Goal: Information Seeking & Learning: Learn about a topic

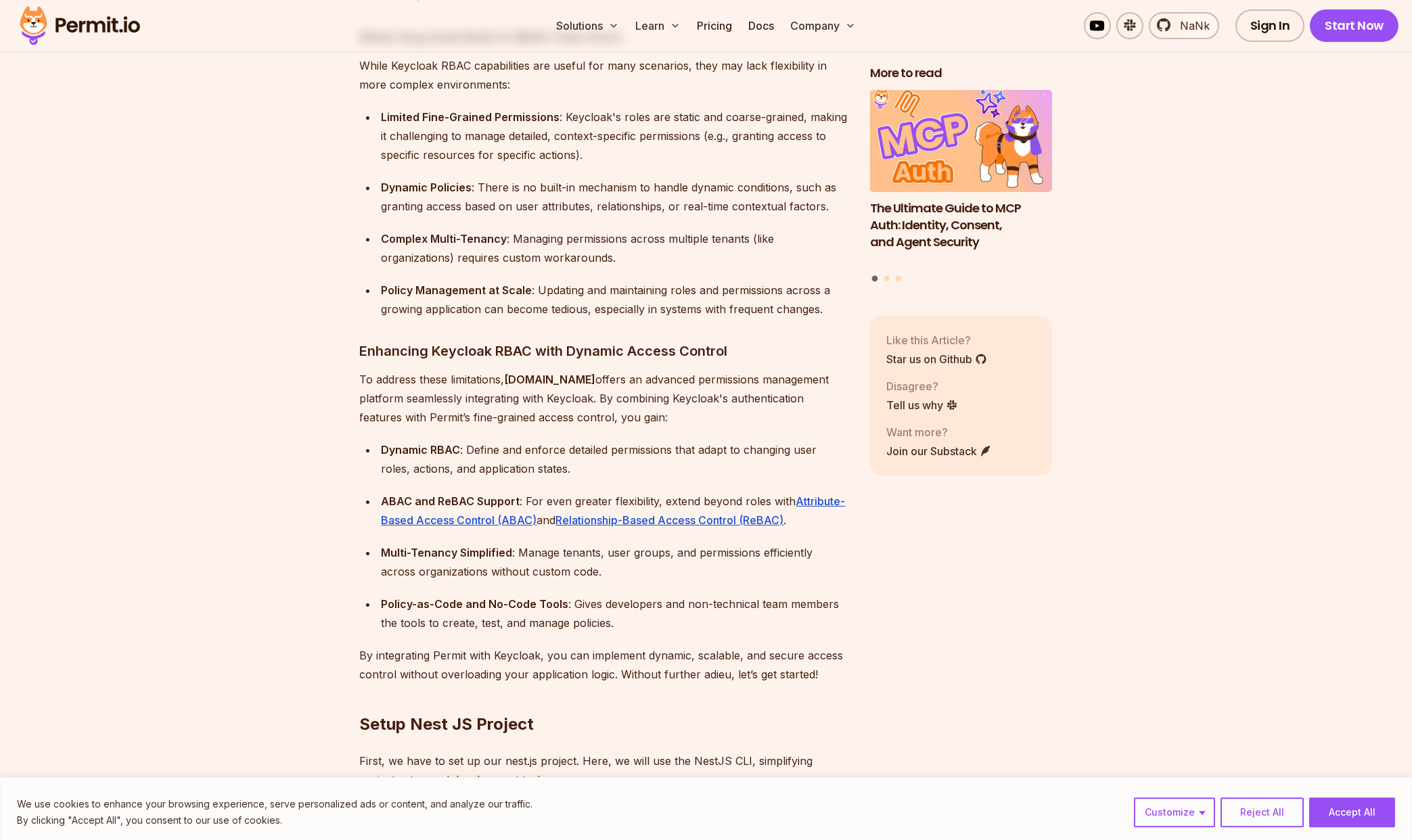
scroll to position [1739, 0]
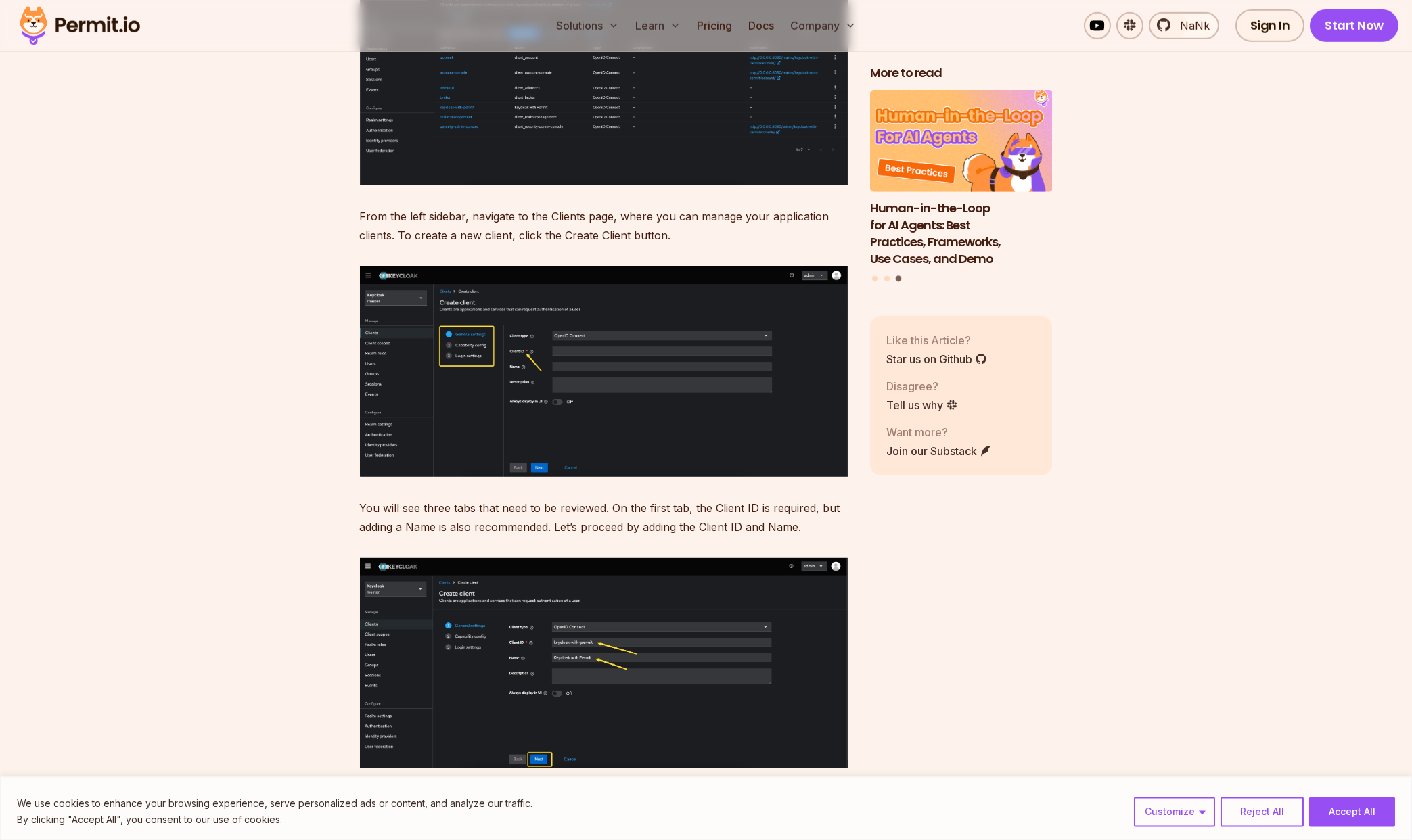
scroll to position [5653, 0]
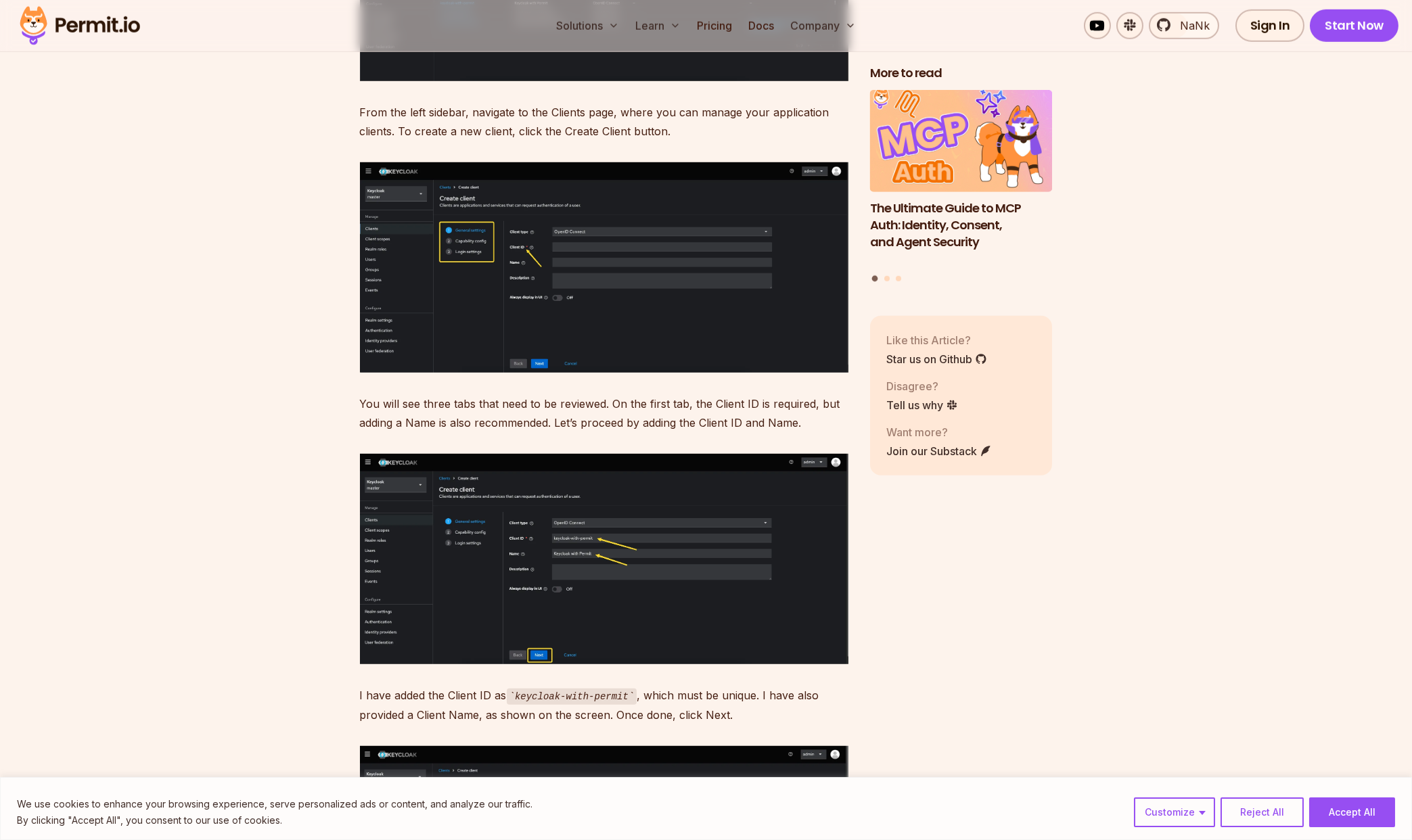
click at [605, 529] on img at bounding box center [604, 559] width 488 height 211
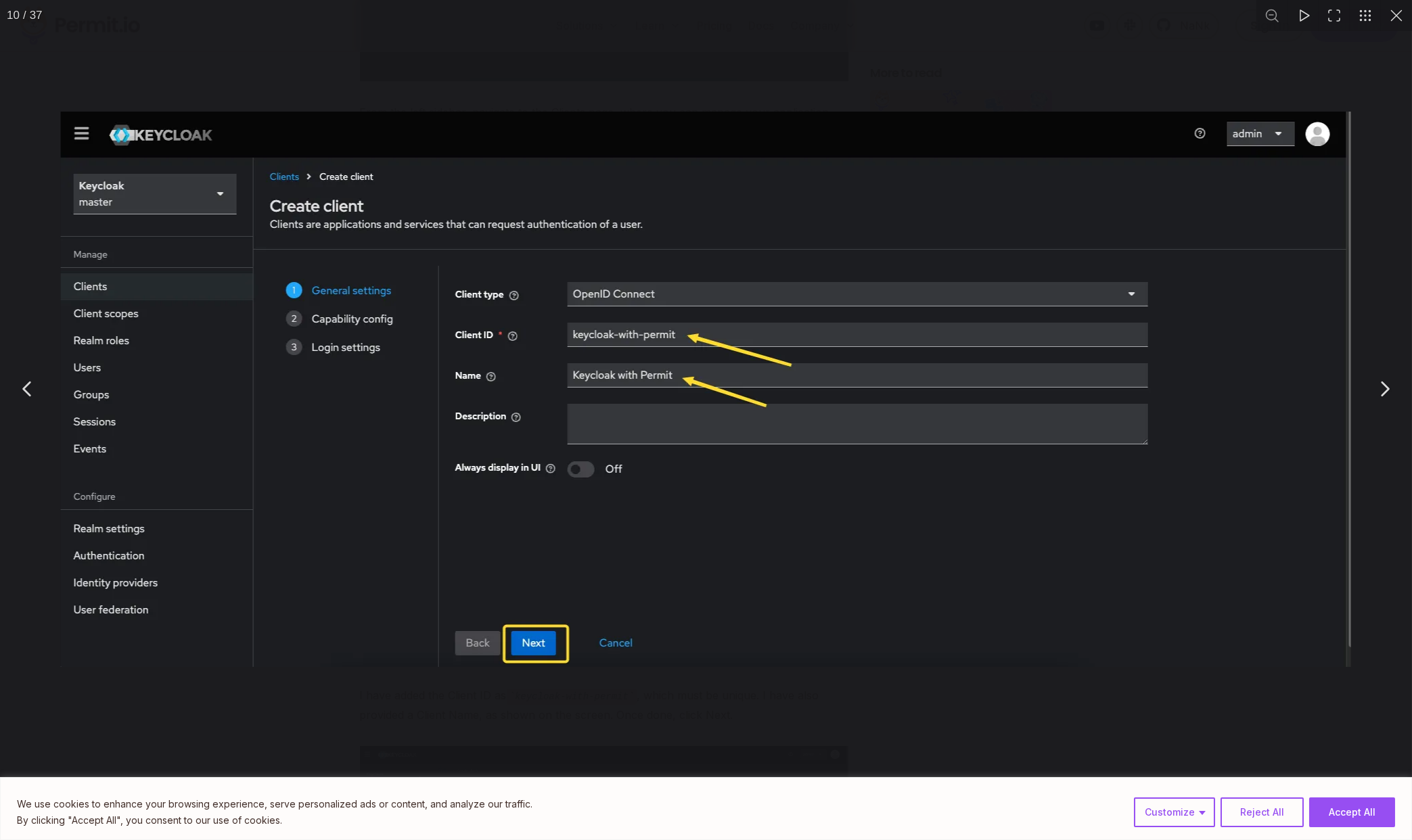
click at [1369, 198] on div "You can close this modal content with the ESC key" at bounding box center [706, 389] width 1412 height 778
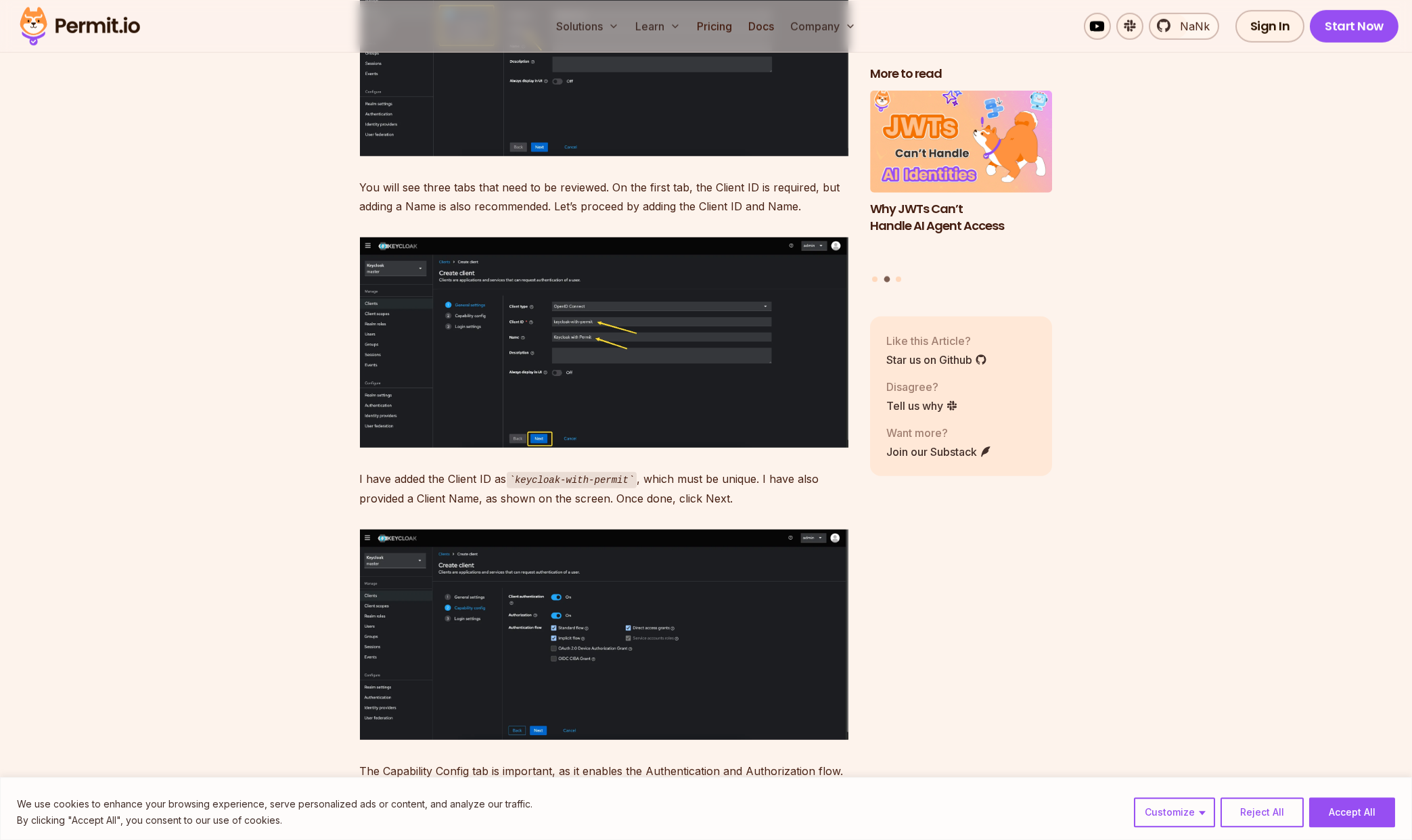
scroll to position [5872, 0]
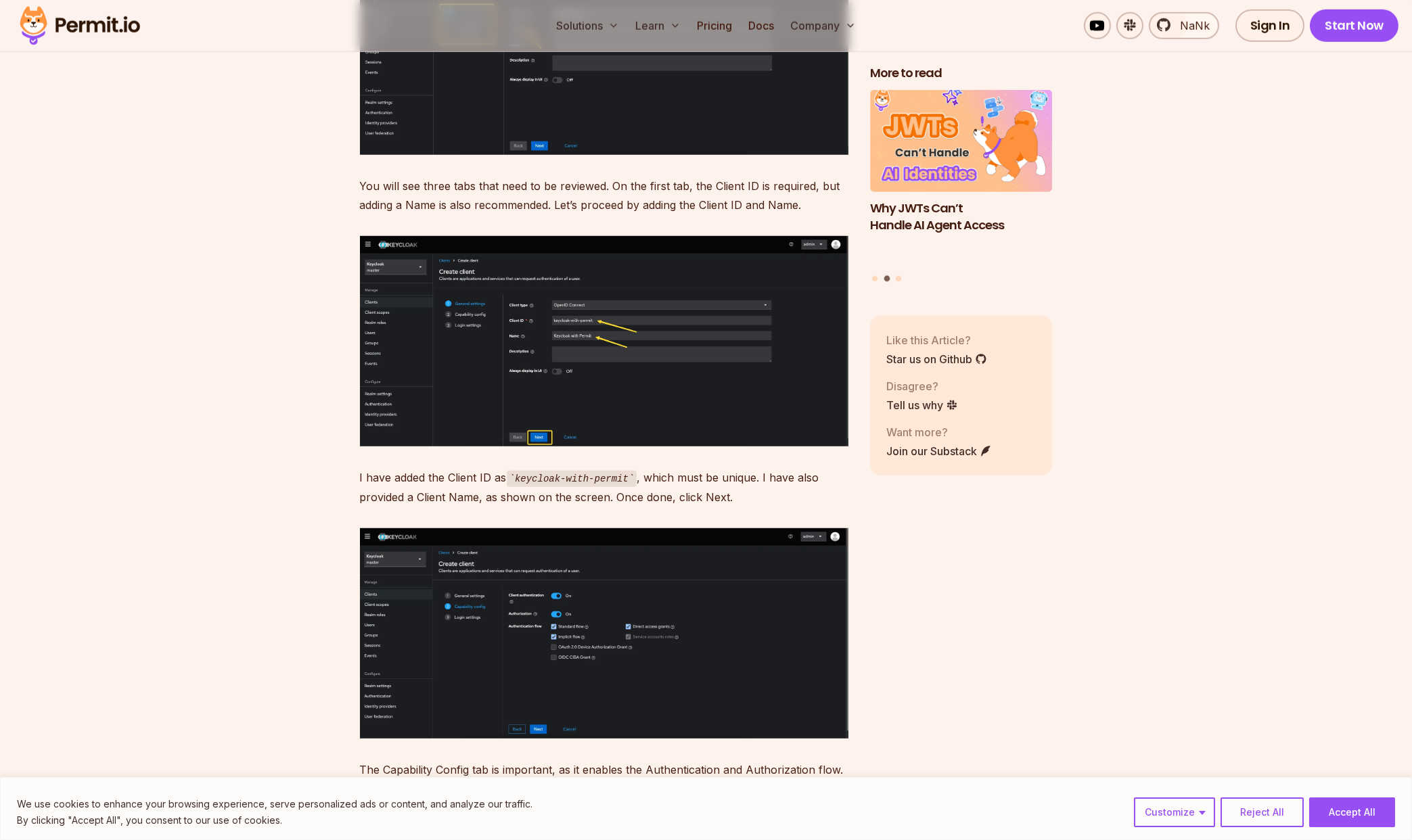
click at [643, 615] on img at bounding box center [604, 633] width 488 height 211
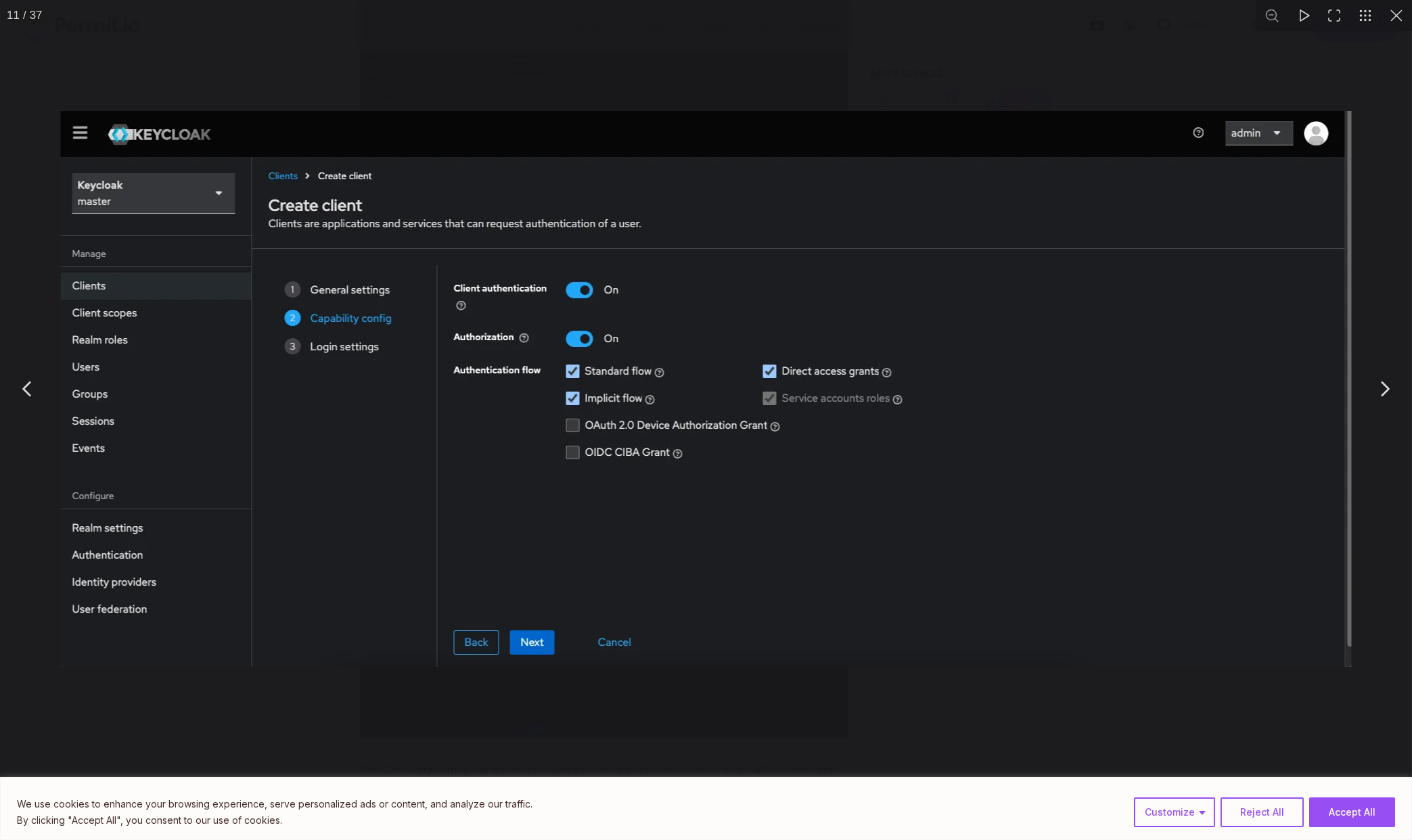
click at [998, 56] on div "You can close this modal content with the ESC key" at bounding box center [706, 389] width 1412 height 778
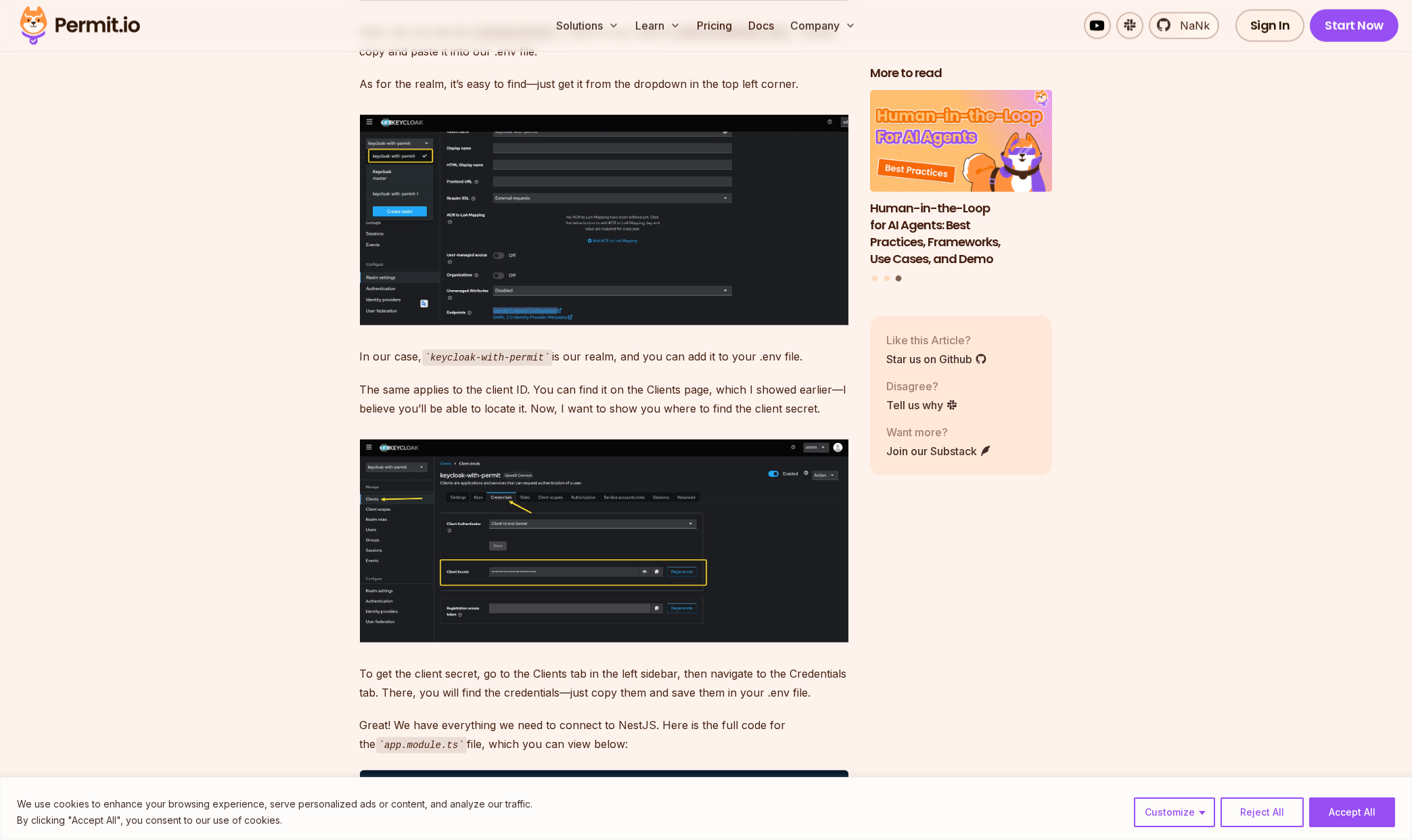
scroll to position [8988, 0]
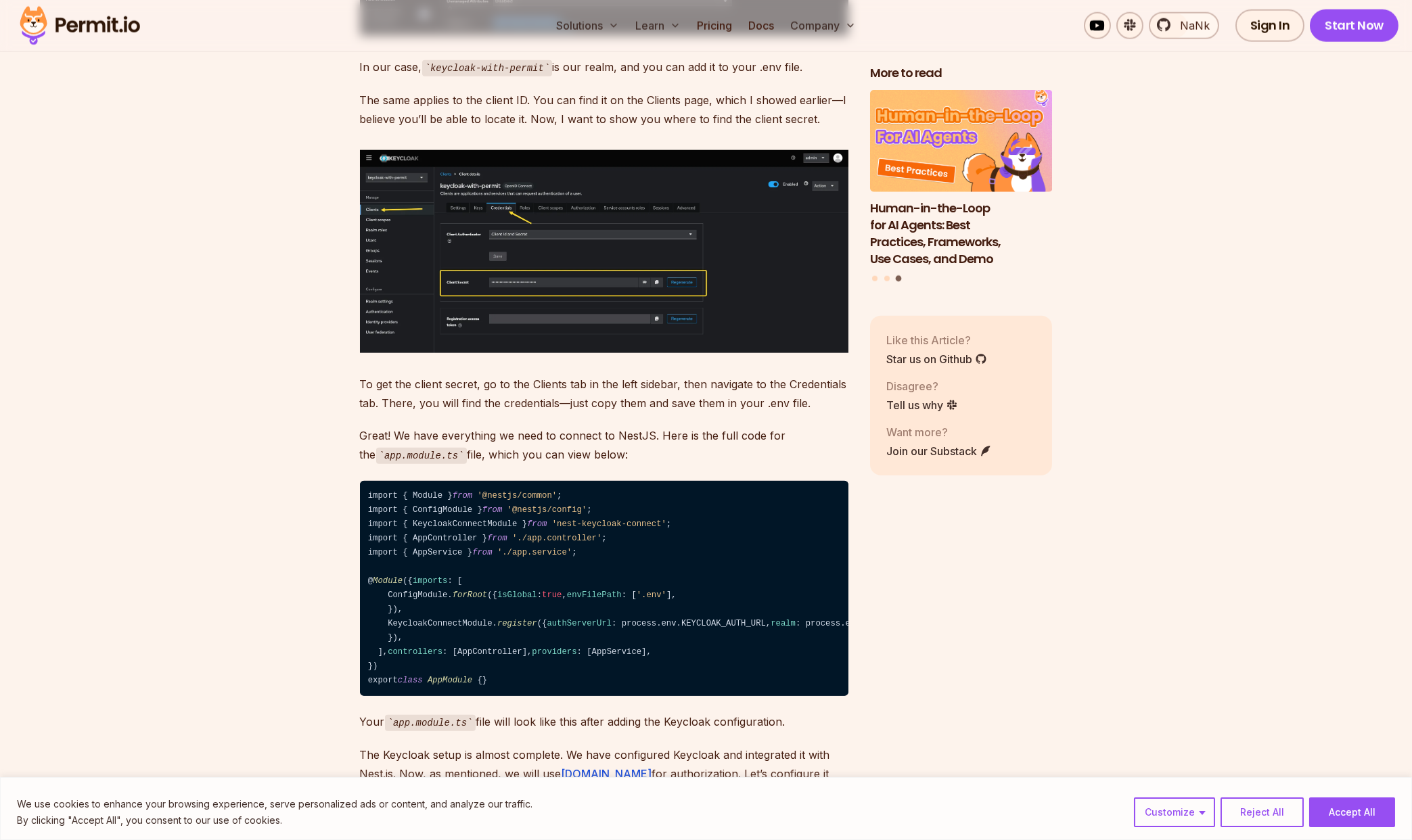
click at [693, 306] on img at bounding box center [604, 252] width 488 height 203
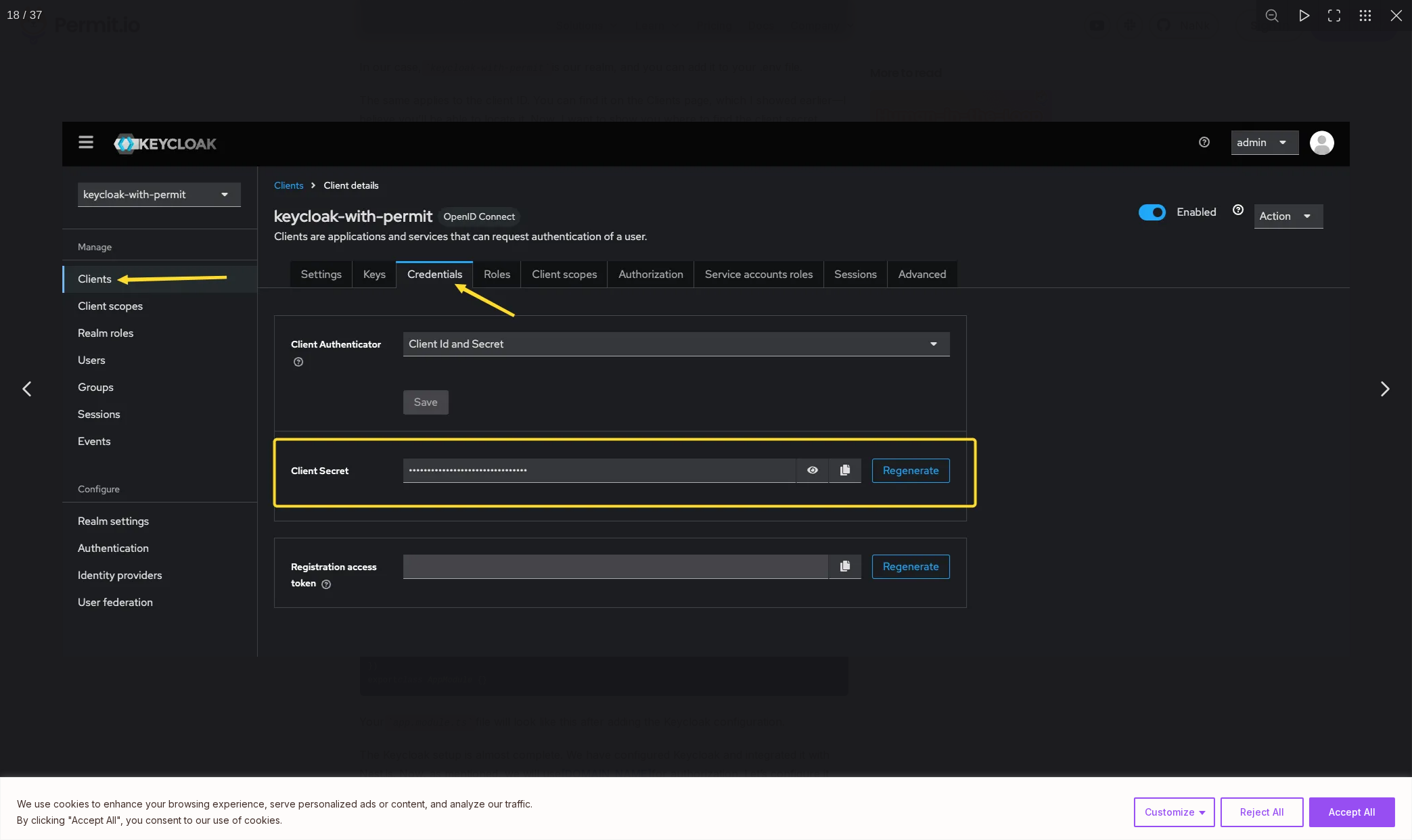
click at [1137, 686] on div "You can close this modal content with the ESC key" at bounding box center [706, 389] width 1412 height 778
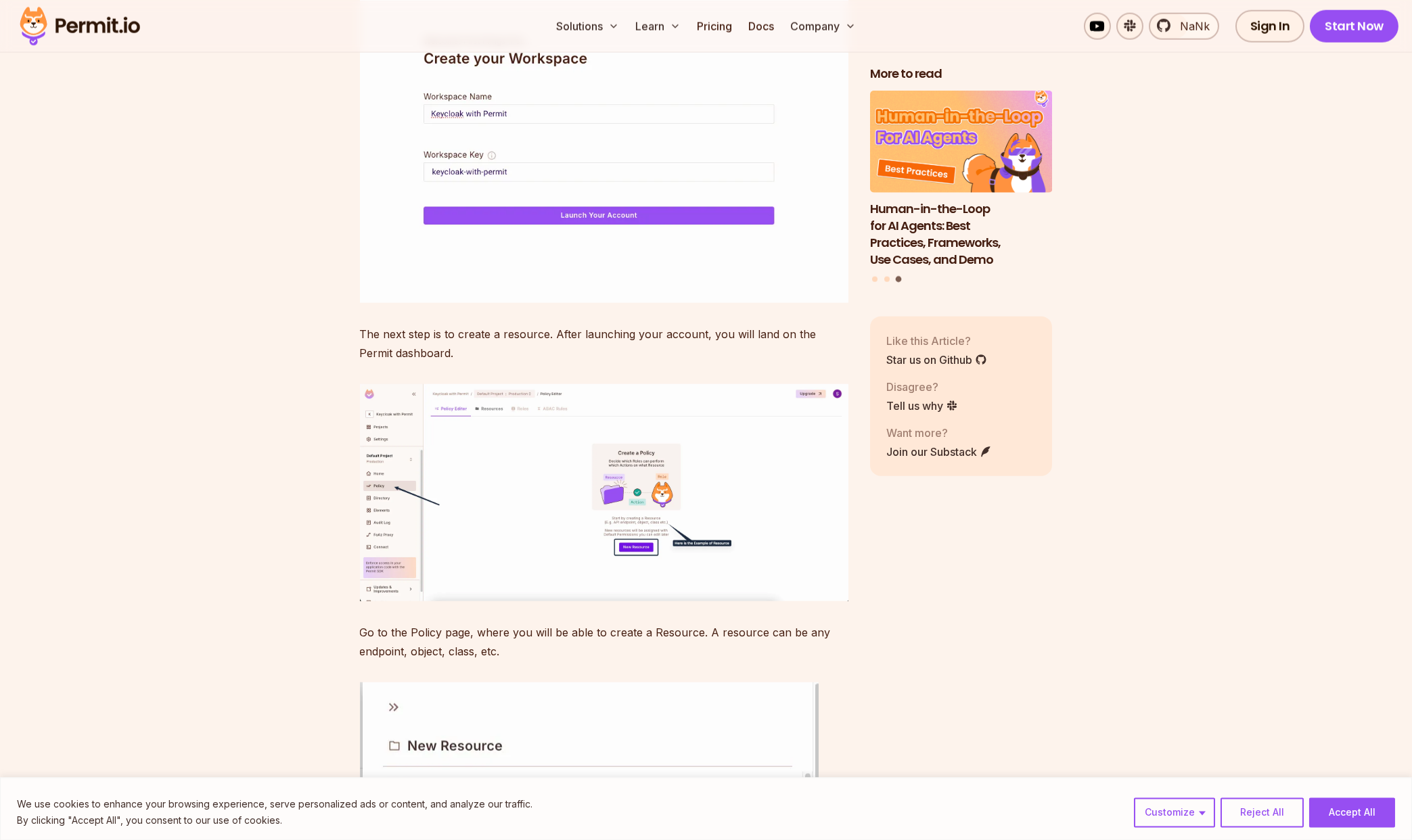
scroll to position [9930, 0]
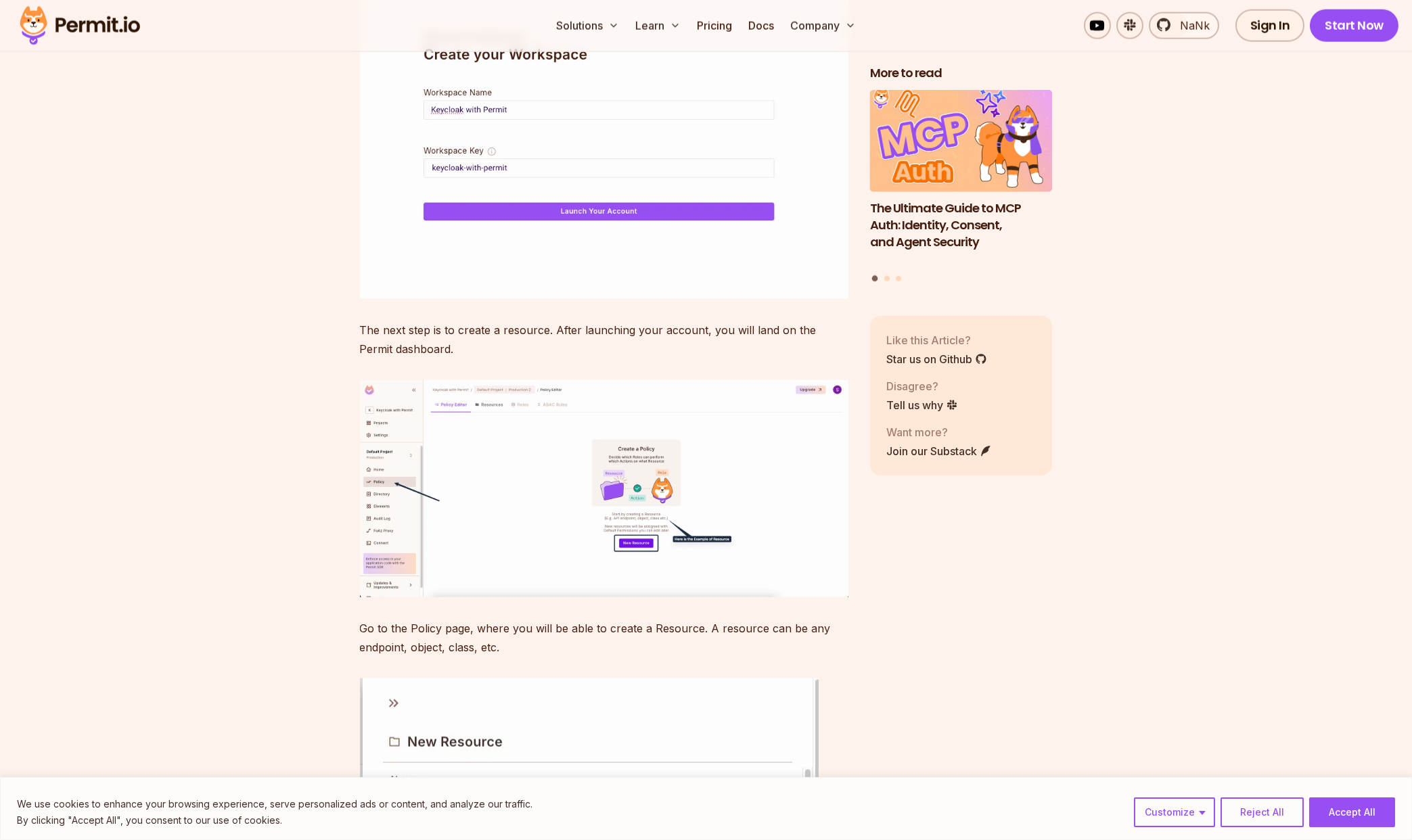
click at [694, 597] on img at bounding box center [604, 488] width 488 height 217
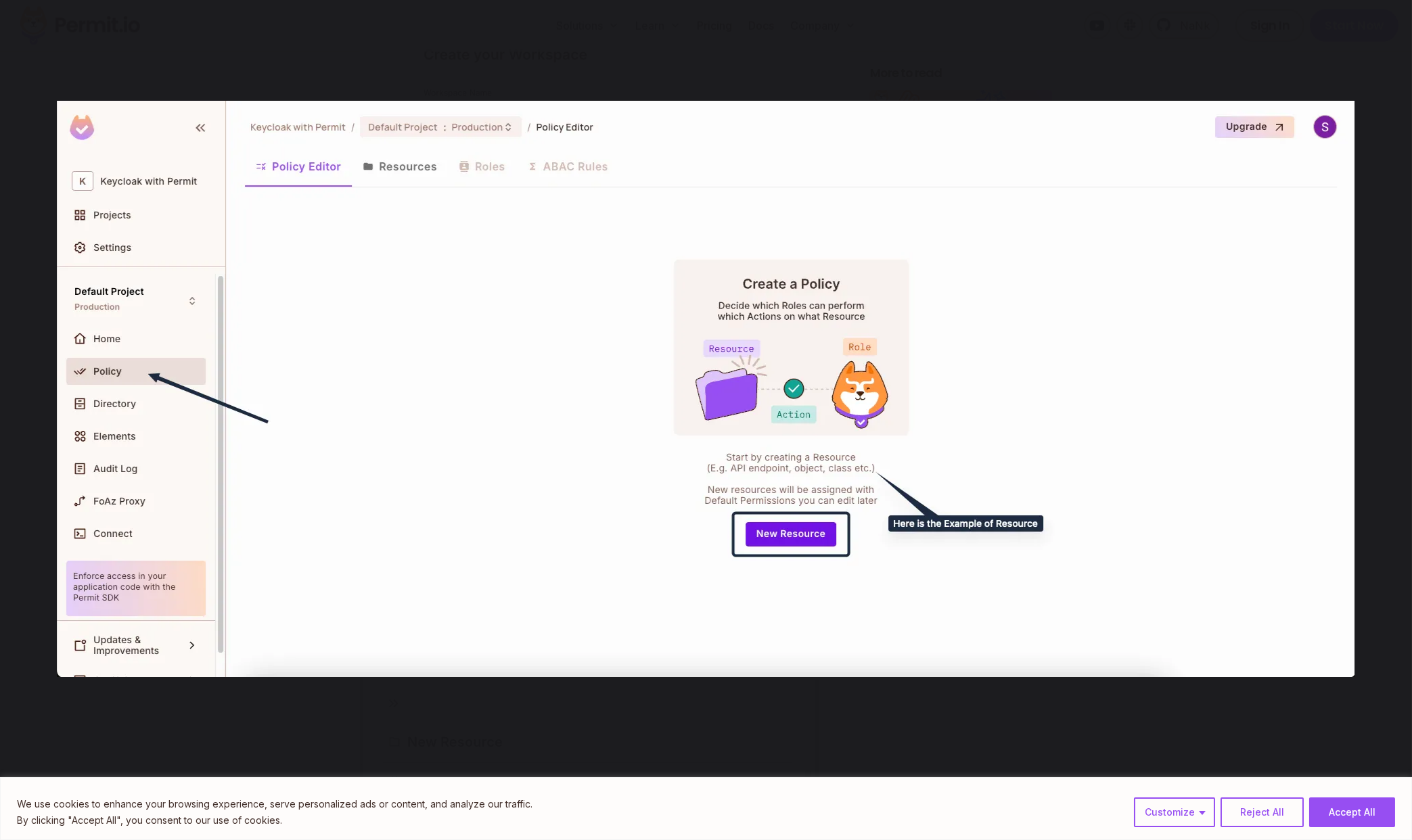
click at [828, 700] on div "You can close this modal content with the ESC key" at bounding box center [706, 389] width 1412 height 778
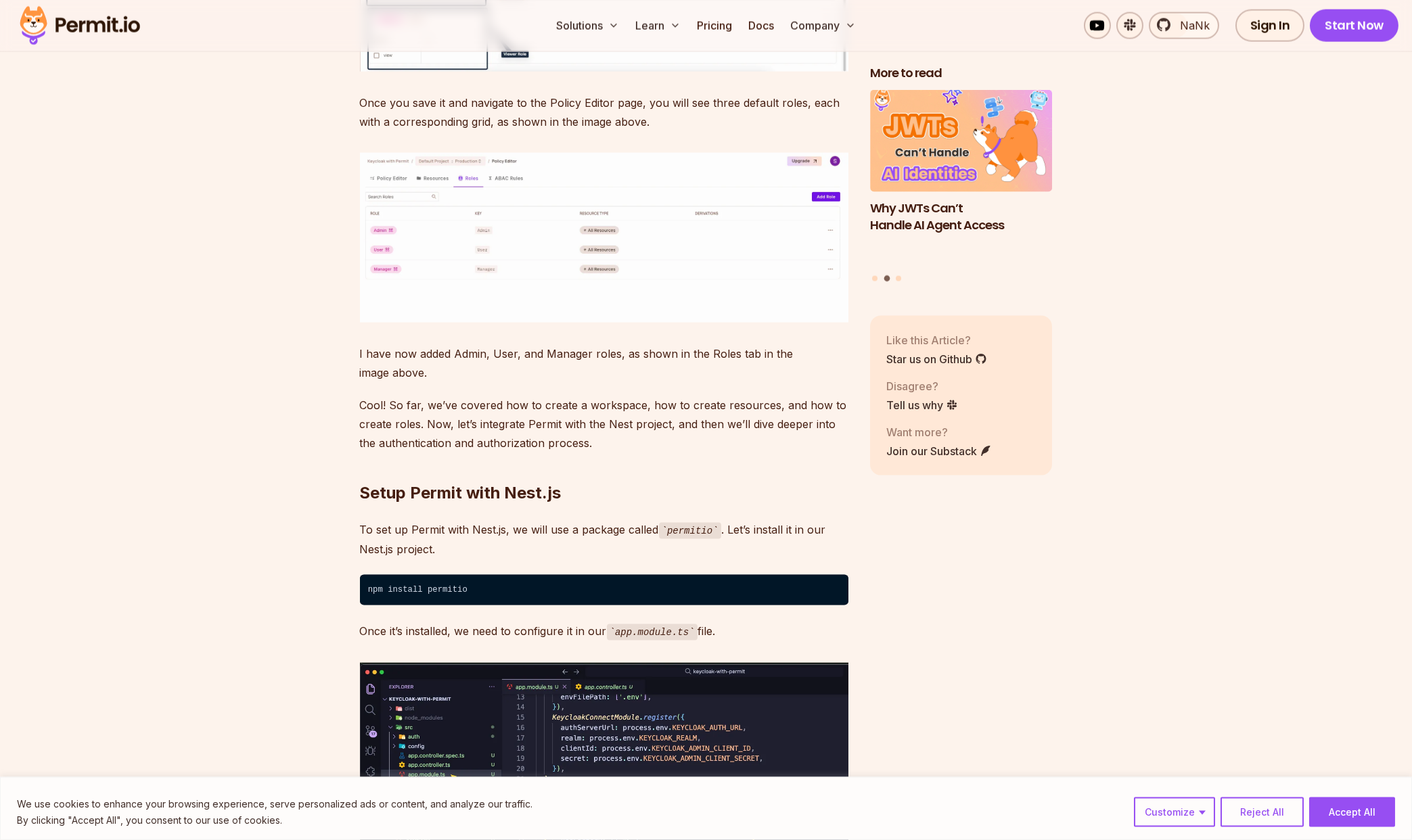
scroll to position [11453, 0]
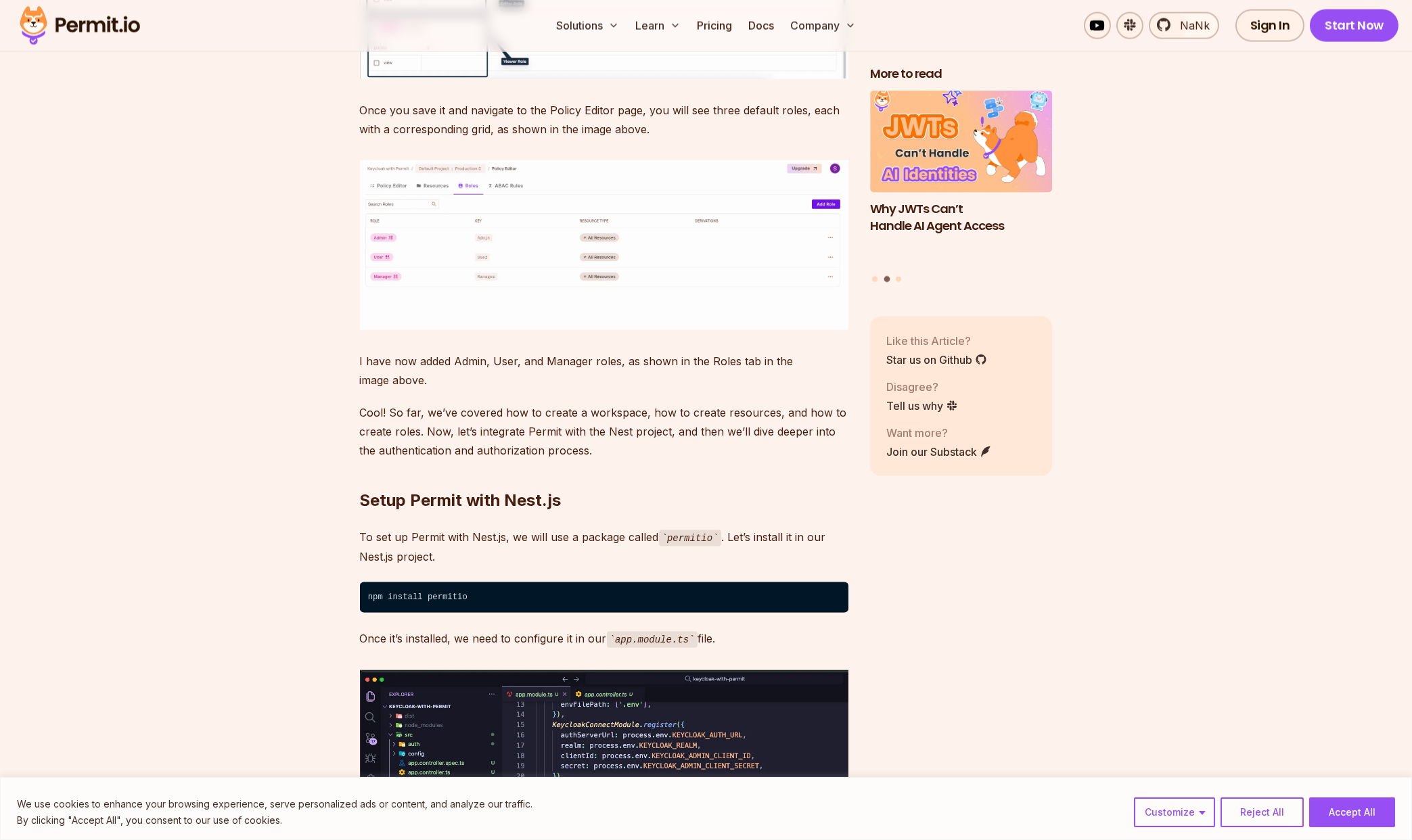
click at [89, 29] on img at bounding box center [79, 26] width 132 height 46
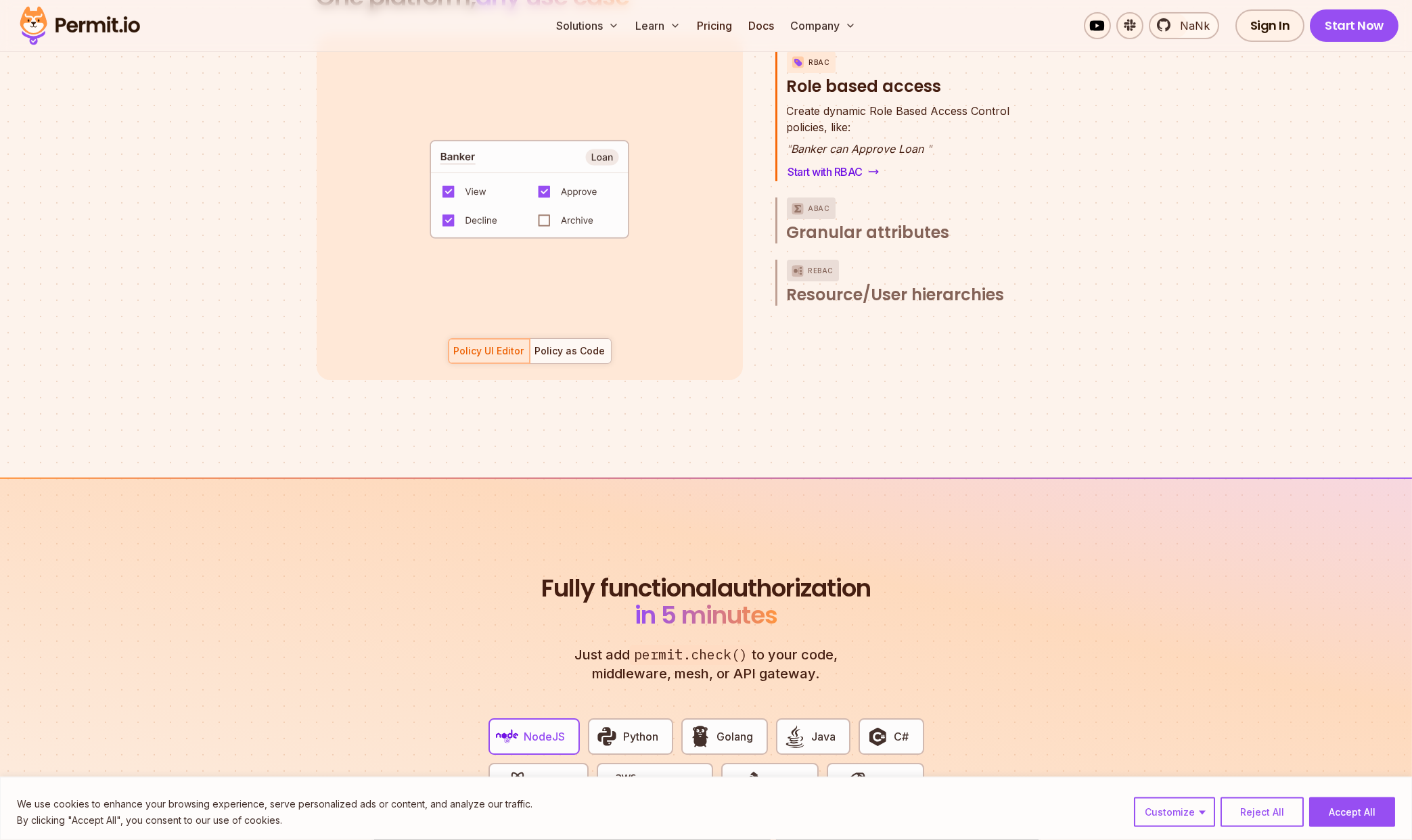
scroll to position [2102, 0]
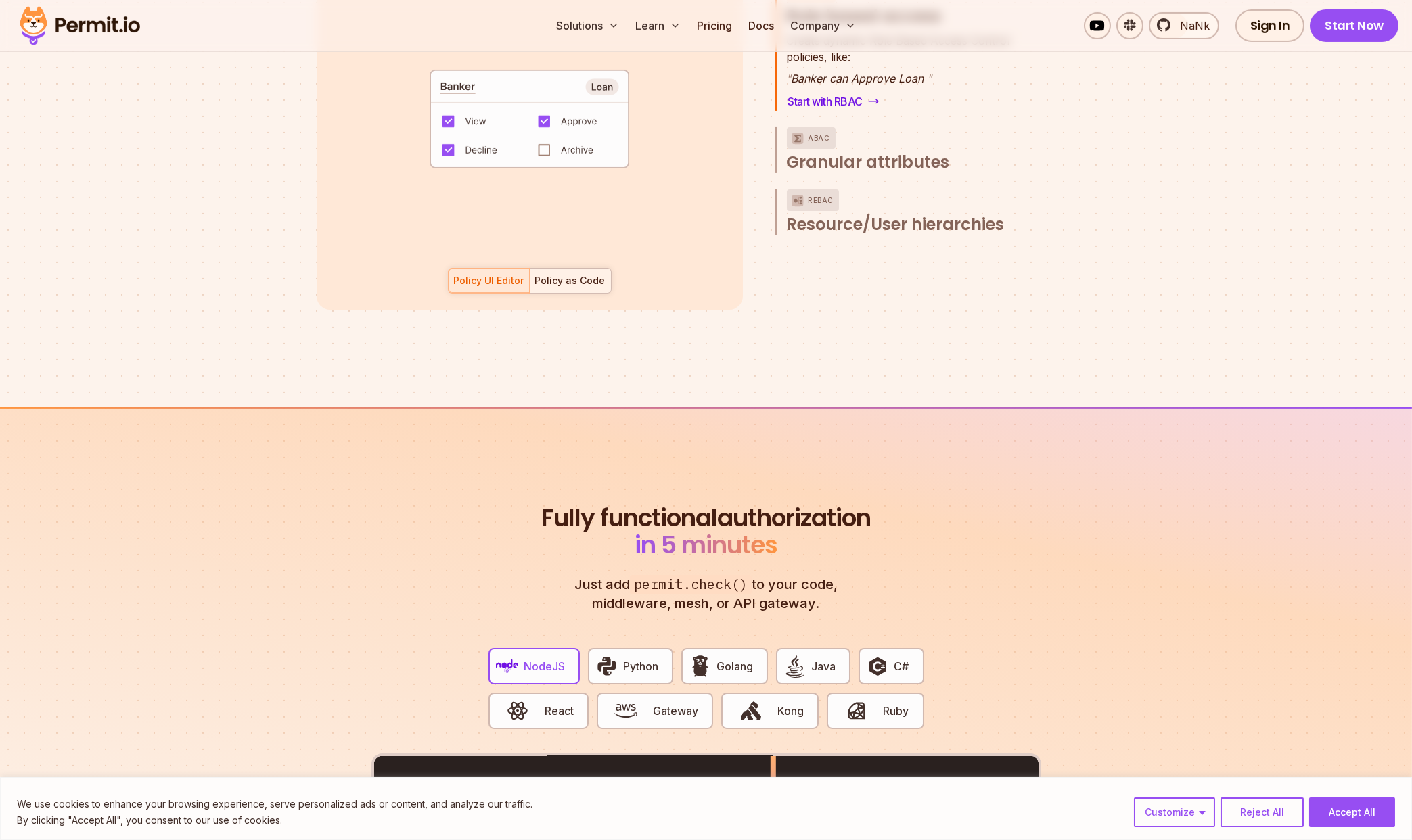
click at [546, 274] on div "Policy as Code" at bounding box center [570, 280] width 71 height 13
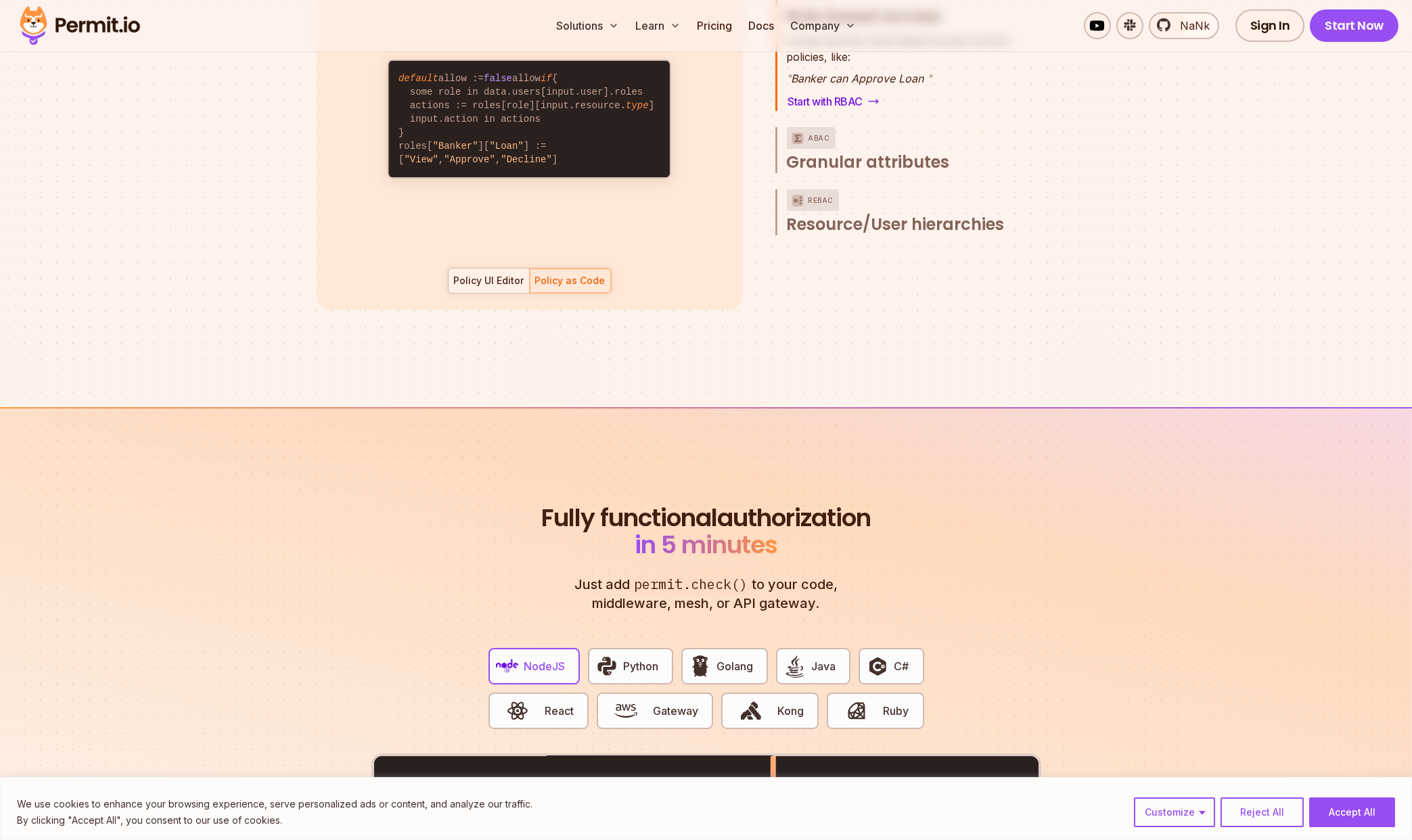
click at [507, 274] on div "Policy UI Editor" at bounding box center [489, 280] width 71 height 13
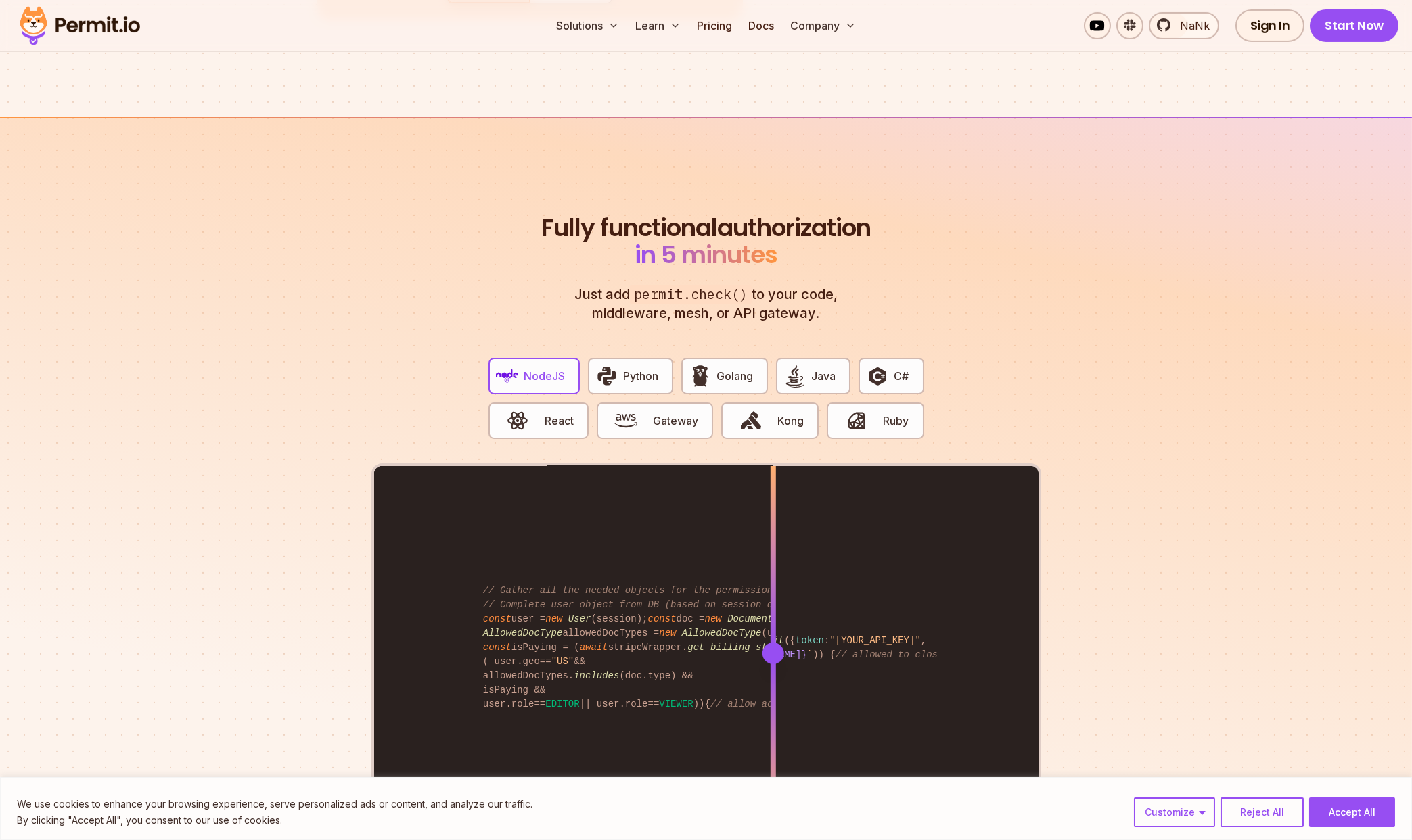
scroll to position [2610, 0]
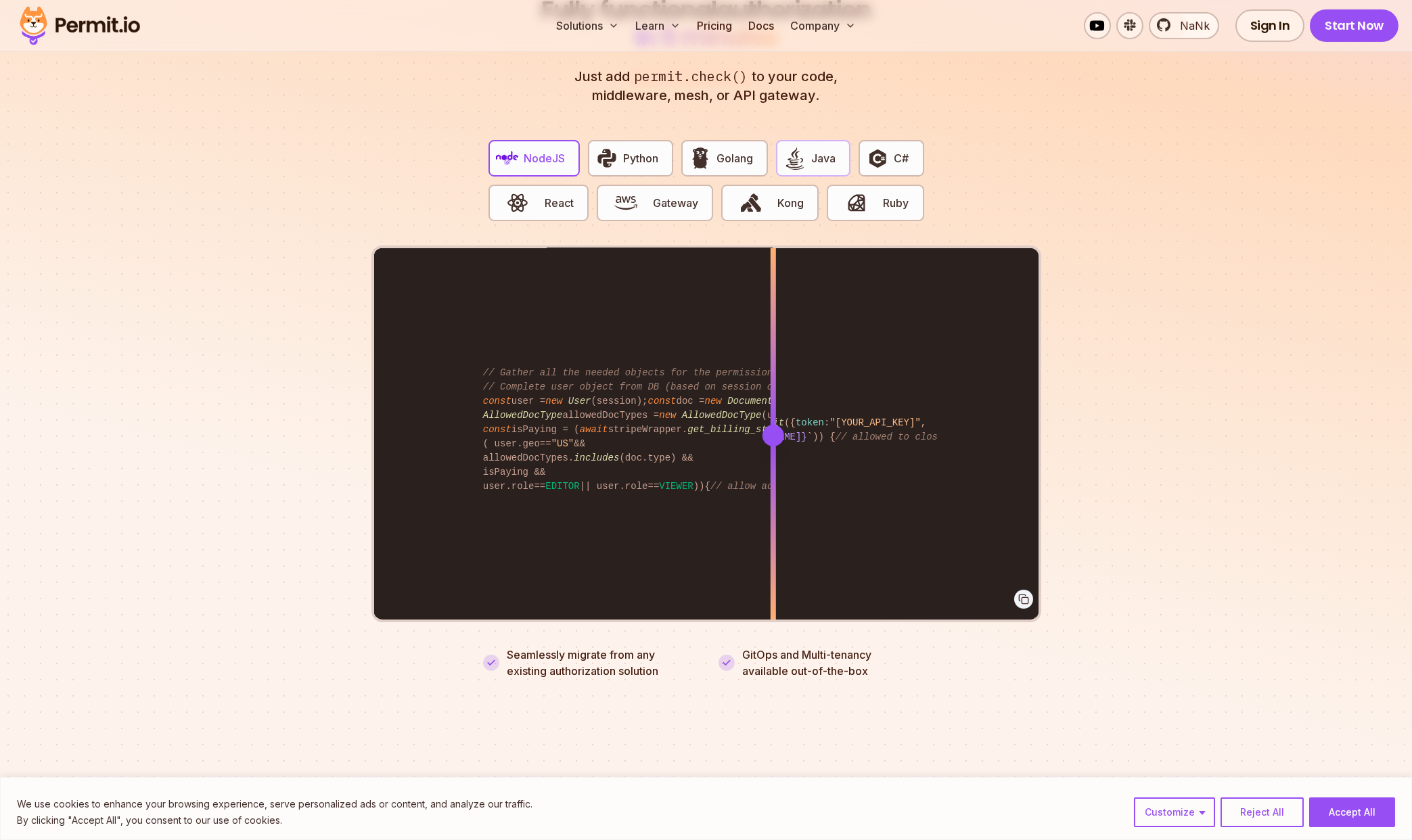
click at [817, 150] on span "Java" at bounding box center [823, 158] width 24 height 16
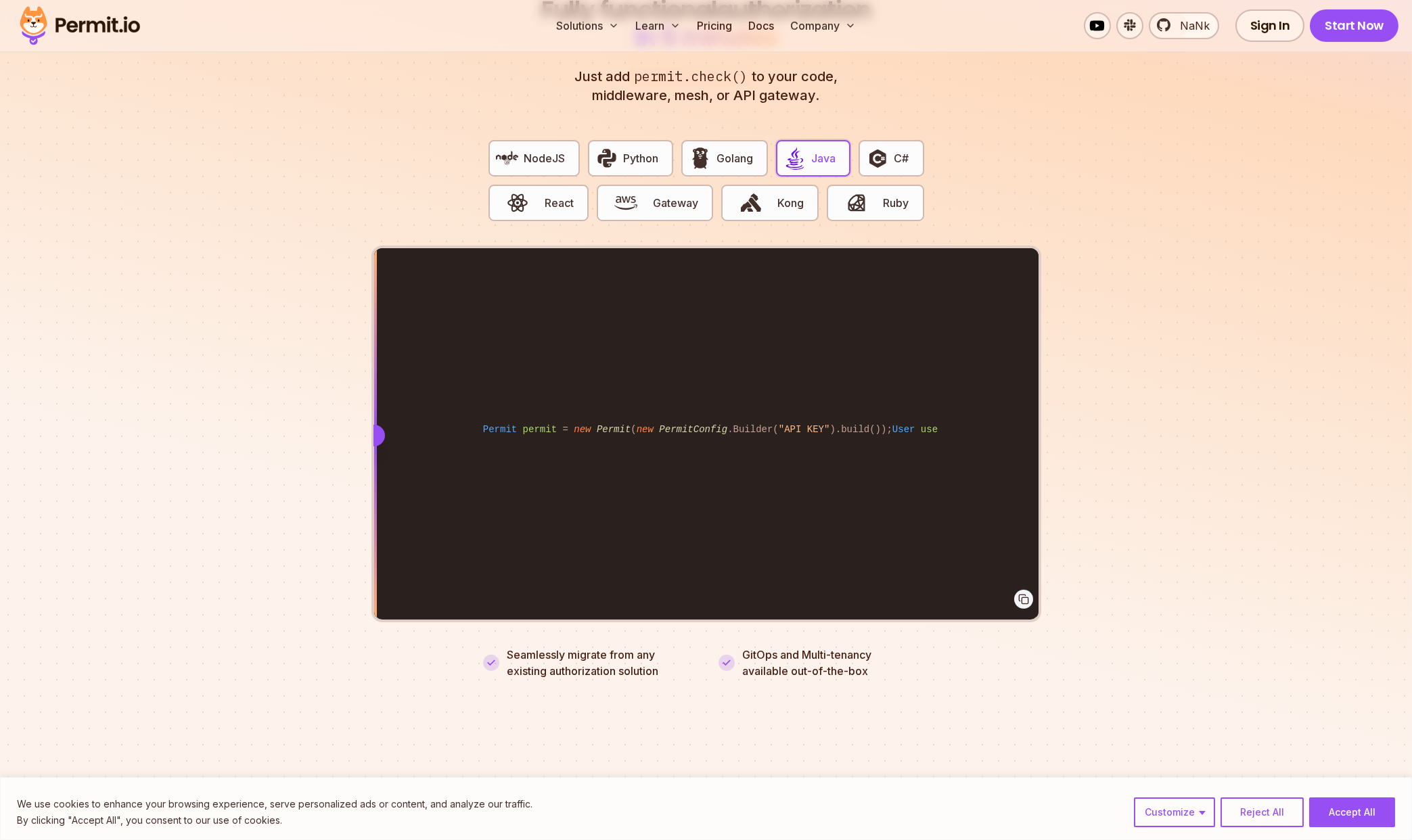
drag, startPoint x: 770, startPoint y: 413, endPoint x: 370, endPoint y: 366, distance: 402.8
click at [370, 366] on section "Fully functional authorization in 5 minutes Just add permit.check() to your cod…" at bounding box center [706, 322] width 1412 height 845
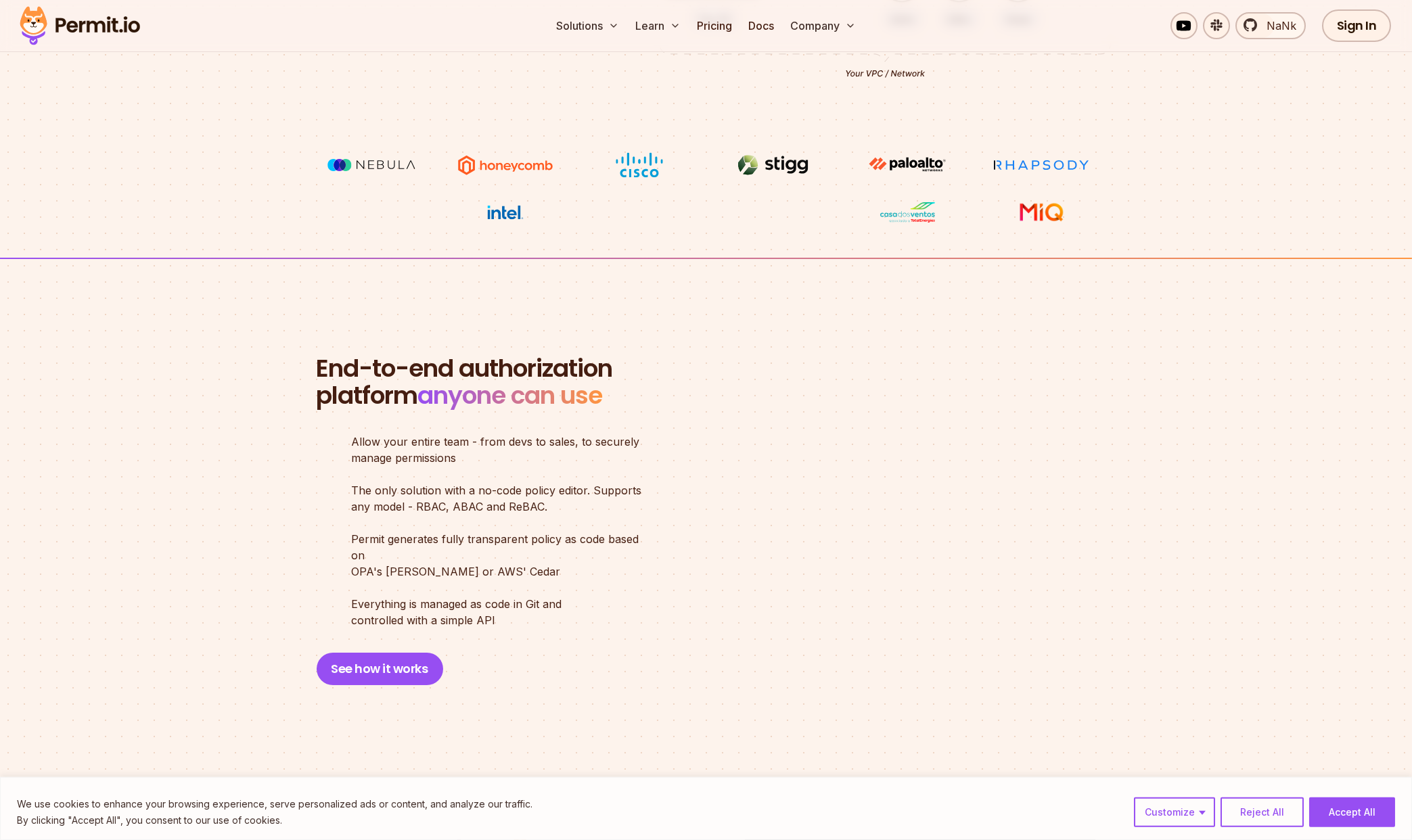
scroll to position [0, 0]
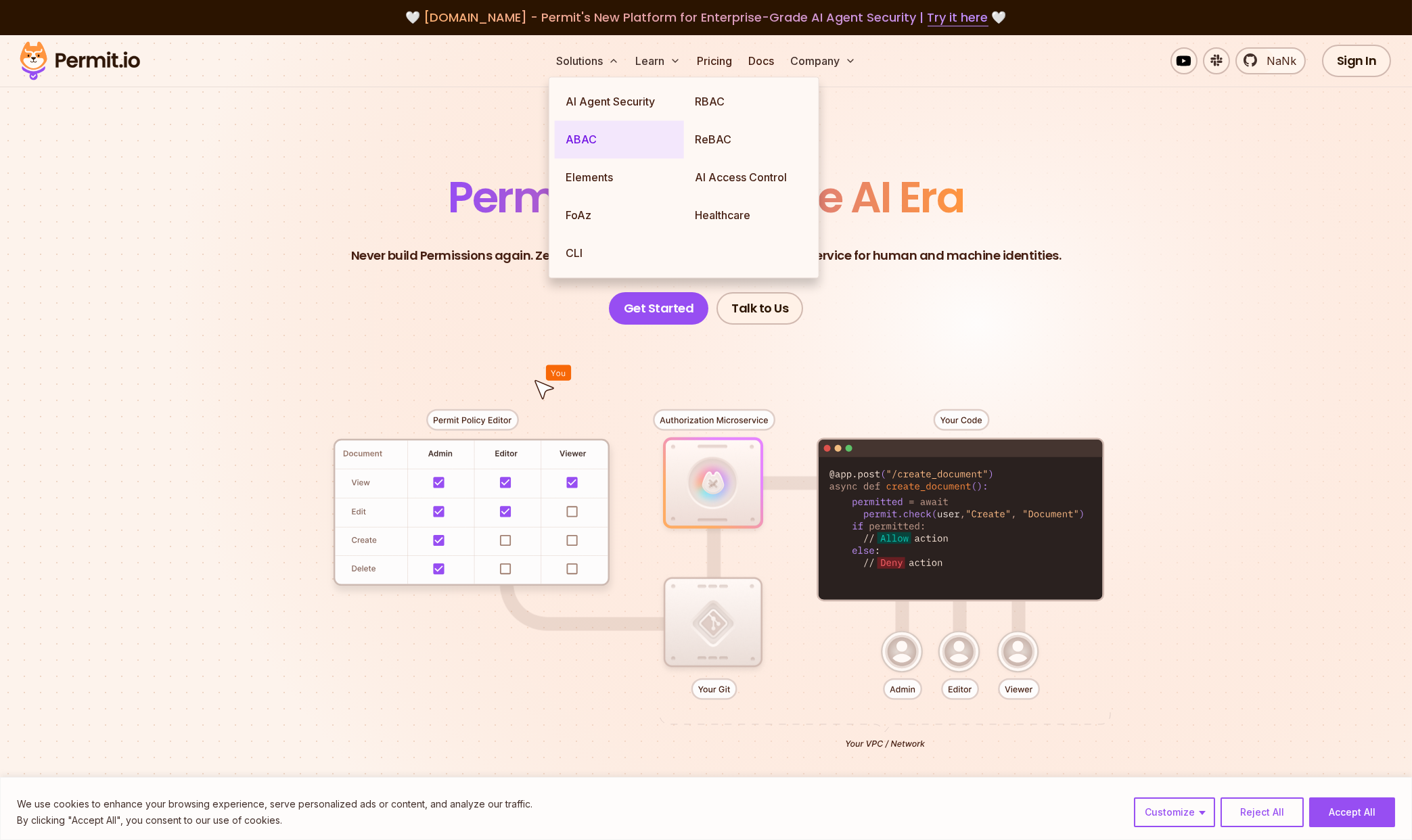
click at [595, 134] on link "ABAC" at bounding box center [619, 139] width 129 height 38
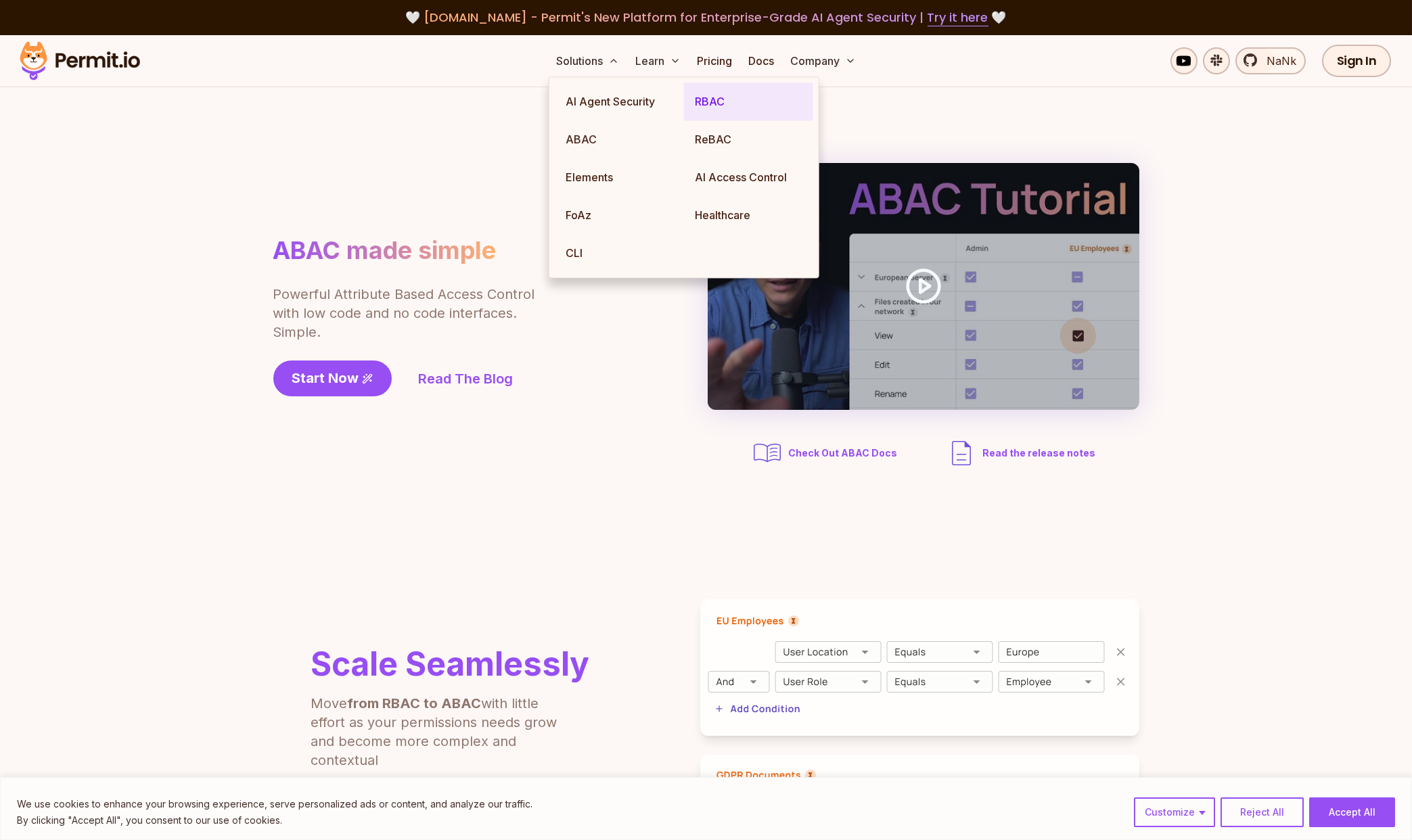
click at [708, 106] on link "RBAC" at bounding box center [748, 101] width 129 height 38
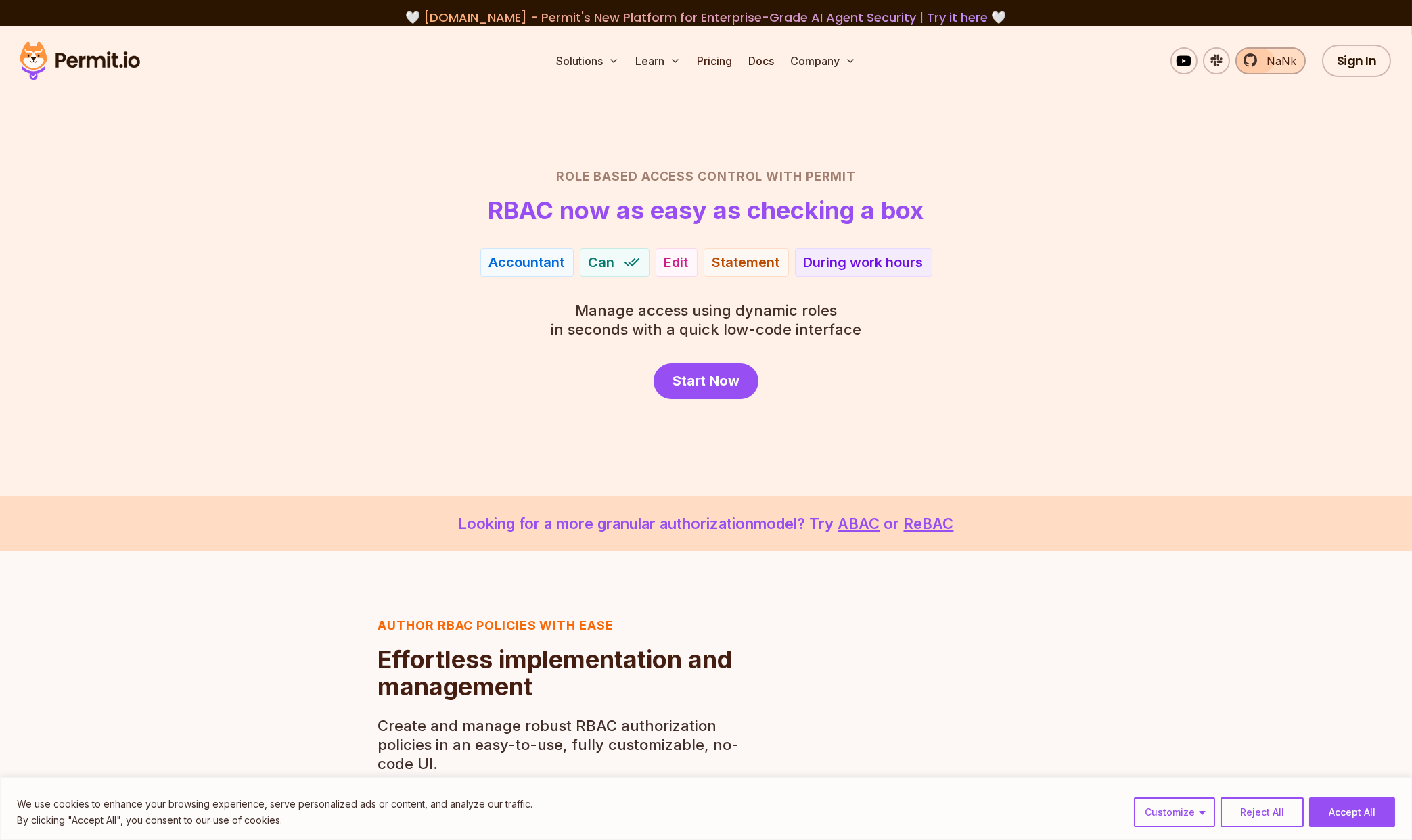
click at [1283, 64] on span "NaNk" at bounding box center [1277, 60] width 38 height 16
click at [723, 63] on link "Pricing" at bounding box center [714, 61] width 46 height 27
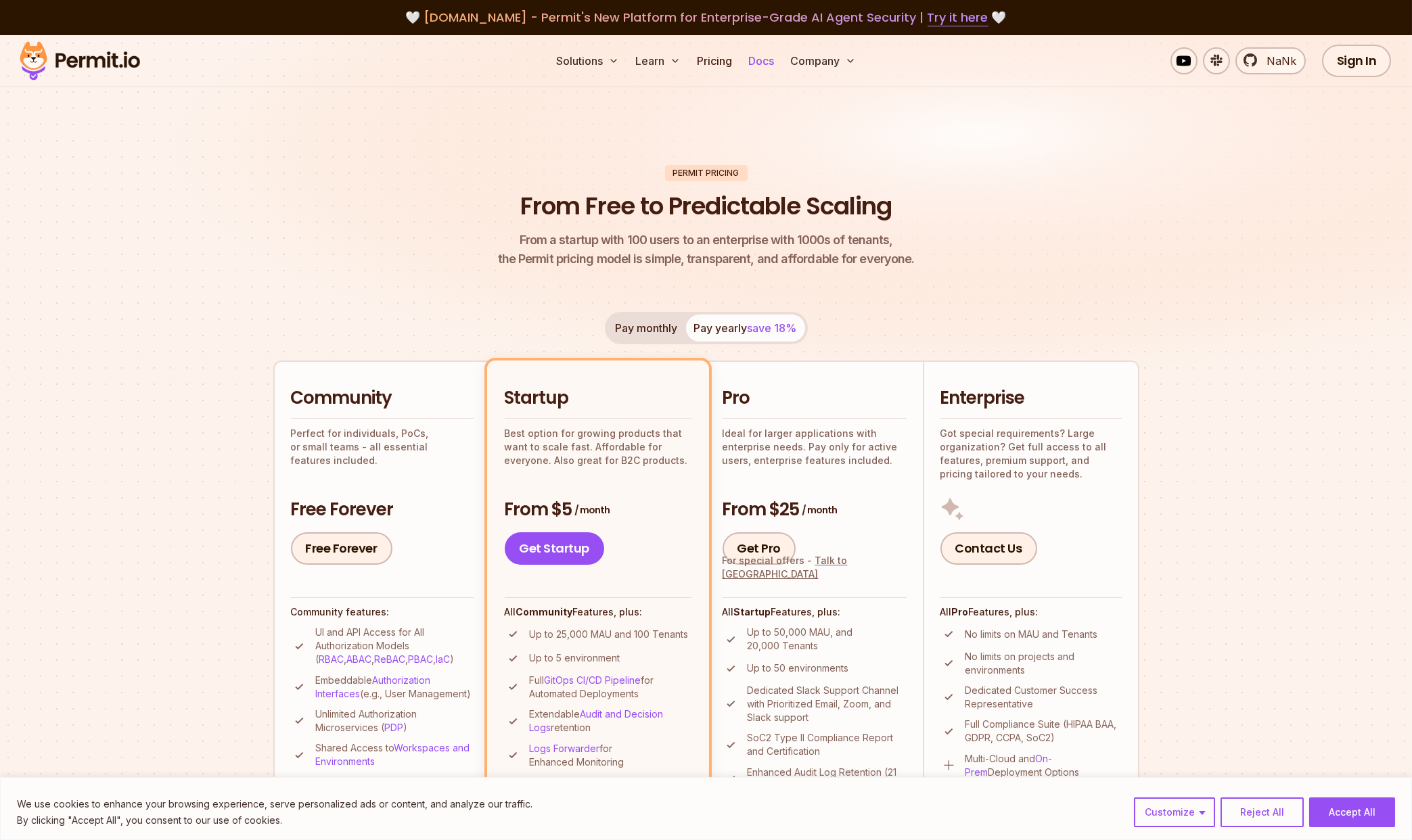
click at [772, 60] on link "Docs" at bounding box center [761, 61] width 36 height 27
click at [1283, 67] on span "NaNk" at bounding box center [1277, 60] width 38 height 16
